Goal: Task Accomplishment & Management: Manage account settings

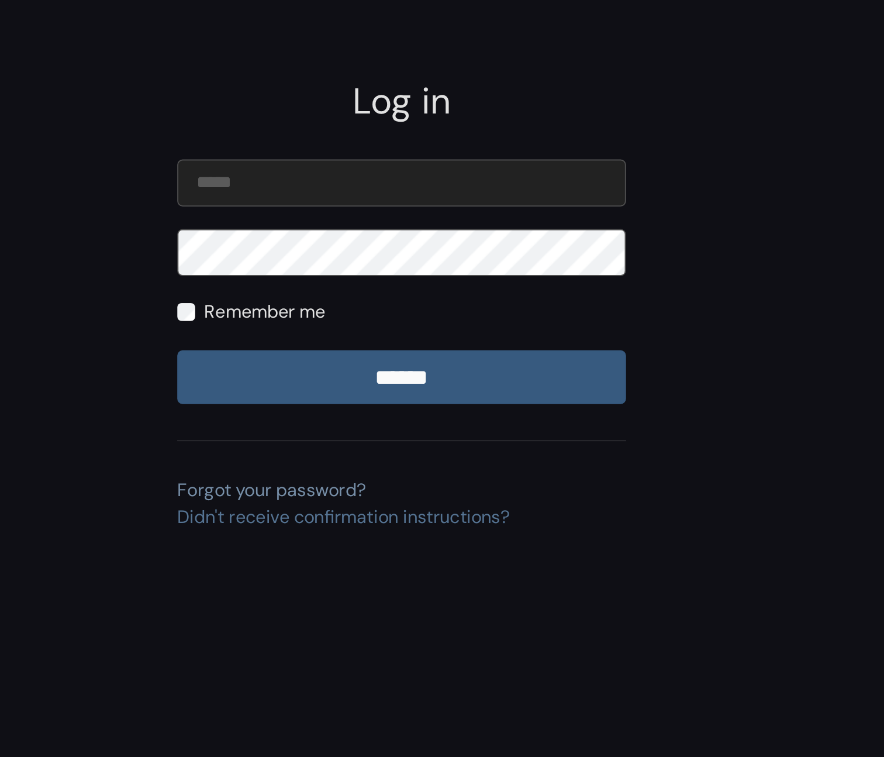
click at [405, 383] on link "Forgot your password?" at bounding box center [374, 384] width 98 height 12
